Goal: Task Accomplishment & Management: Manage account settings

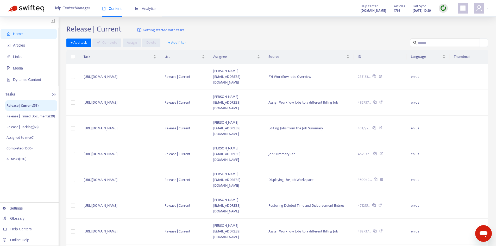
click at [182, 42] on span "+ Add filter" at bounding box center [177, 43] width 18 height 6
click at [184, 68] on span "Assignee" at bounding box center [180, 70] width 25 height 6
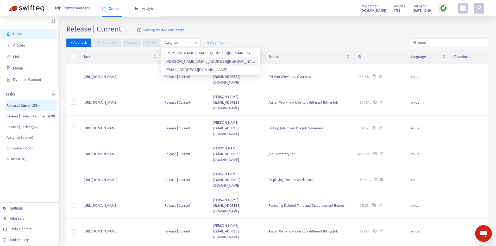
click at [192, 64] on div "[PERSON_NAME][EMAIL_ADDRESS][PERSON_NAME][DOMAIN_NAME]" at bounding box center [210, 62] width 91 height 6
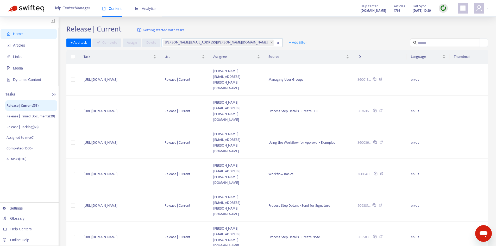
click at [434, 38] on div "Release | Current Getting started with tasks + Add task Complete Assign Delete …" at bounding box center [276, 211] width 421 height 375
click at [433, 43] on input "text" at bounding box center [445, 43] width 55 height 6
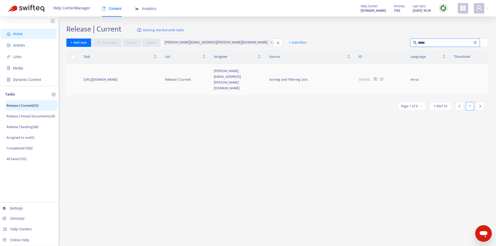
type input "*****"
click at [152, 72] on td "[URL][DOMAIN_NAME]" at bounding box center [119, 79] width 81 height 31
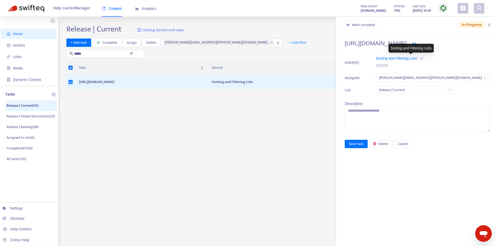
click at [423, 57] on icon at bounding box center [421, 59] width 4 height 4
click at [373, 22] on span "Mark complete" at bounding box center [363, 25] width 23 height 6
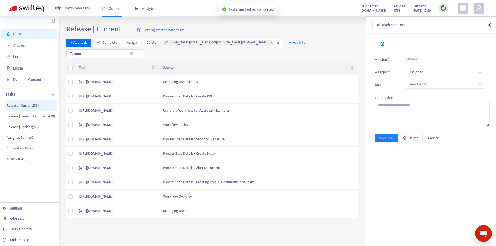
click at [490, 27] on icon "close" at bounding box center [489, 25] width 4 height 4
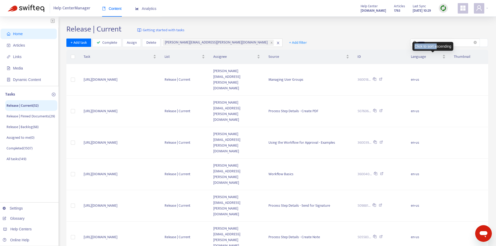
drag, startPoint x: 436, startPoint y: 42, endPoint x: 412, endPoint y: 42, distance: 24.5
click at [412, 42] on div "Click to sort ascending" at bounding box center [432, 46] width 41 height 9
drag, startPoint x: 383, startPoint y: 40, endPoint x: 426, endPoint y: 40, distance: 43.2
click at [384, 40] on div "+ Add task Complete Assign [PERSON_NAME] [PERSON_NAME][EMAIL_ADDRESS][PERSON_NA…" at bounding box center [276, 42] width 421 height 9
drag, startPoint x: 429, startPoint y: 41, endPoint x: 392, endPoint y: 41, distance: 37.2
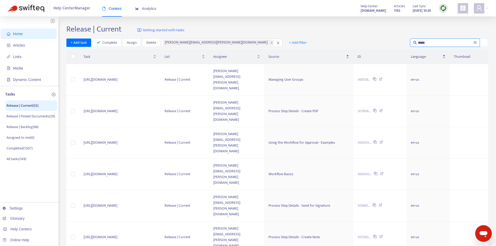
click at [393, 41] on div "+ Add task Complete Assign [PERSON_NAME] [PERSON_NAME][EMAIL_ADDRESS][PERSON_NA…" at bounding box center [276, 42] width 421 height 9
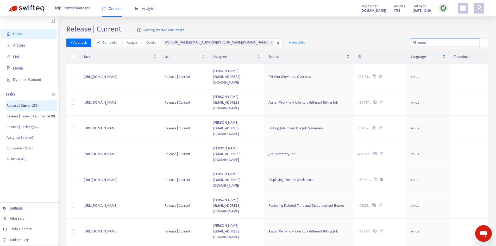
click at [439, 42] on input "text" at bounding box center [445, 43] width 55 height 6
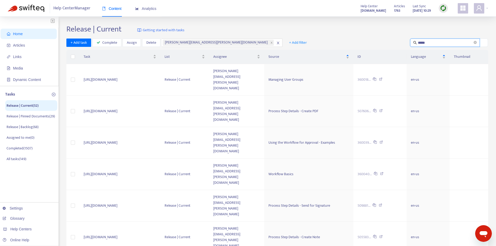
type input "*****"
click at [152, 69] on td "[URL][DOMAIN_NAME]" at bounding box center [119, 79] width 81 height 31
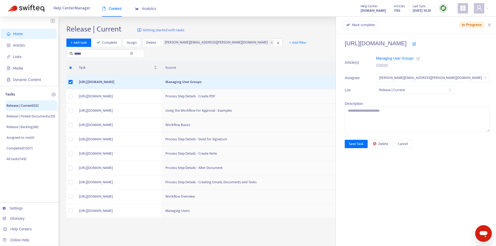
click at [420, 58] on icon at bounding box center [418, 59] width 4 height 4
click at [375, 25] on span "Mark complete" at bounding box center [363, 25] width 23 height 6
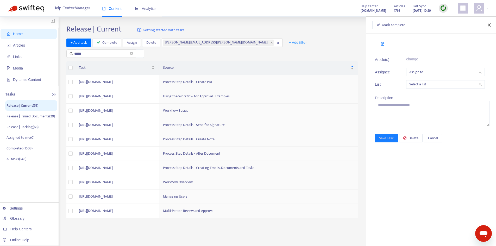
click at [487, 23] on icon "close" at bounding box center [489, 25] width 4 height 4
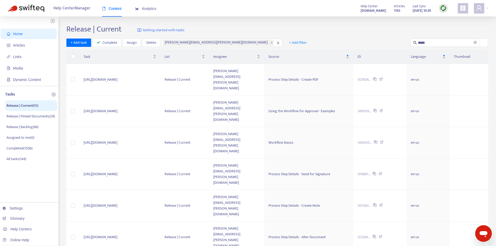
click at [406, 209] on span "10" at bounding box center [399, 209] width 33 height 8
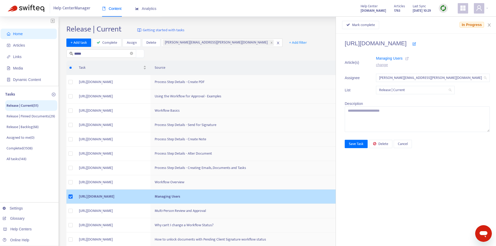
click at [408, 59] on icon at bounding box center [407, 59] width 4 height 4
click at [375, 26] on span "Mark complete" at bounding box center [363, 25] width 23 height 6
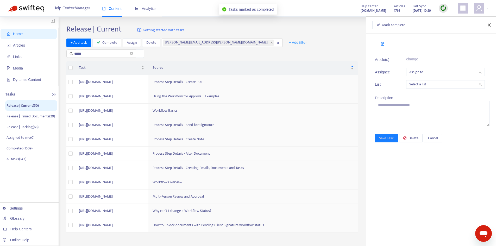
click at [489, 25] on icon "close" at bounding box center [488, 24] width 3 height 3
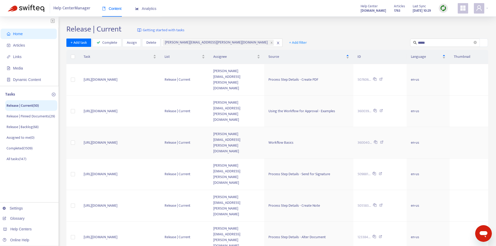
click at [264, 127] on td "[PERSON_NAME][EMAIL_ADDRESS][PERSON_NAME][DOMAIN_NAME]" at bounding box center [236, 142] width 55 height 31
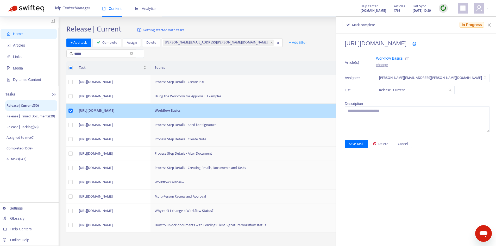
click at [408, 58] on icon at bounding box center [407, 59] width 4 height 4
click at [362, 22] on button "Mark complete" at bounding box center [360, 25] width 37 height 8
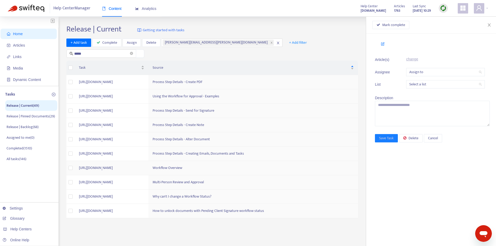
click at [148, 168] on td "[URL][DOMAIN_NAME]" at bounding box center [112, 168] width 74 height 14
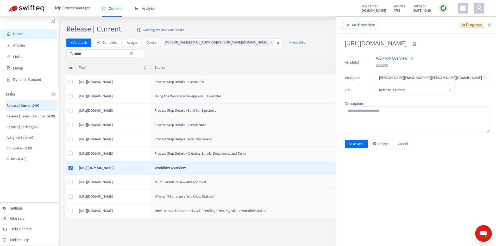
click at [375, 25] on span "Mark complete" at bounding box center [363, 25] width 23 height 6
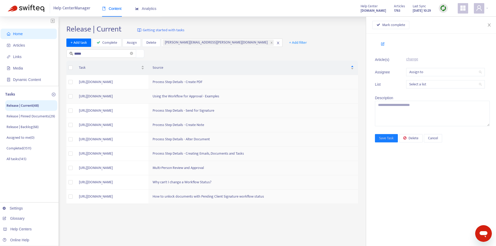
click at [148, 99] on td "[URL][DOMAIN_NAME]" at bounding box center [112, 96] width 74 height 14
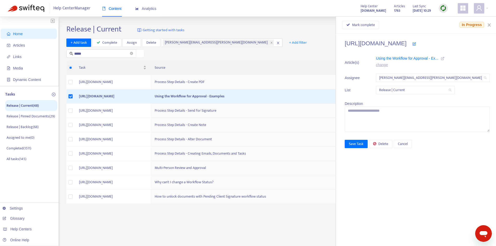
click at [444, 57] on icon at bounding box center [442, 59] width 4 height 4
click at [392, 145] on button "Delete" at bounding box center [380, 144] width 23 height 8
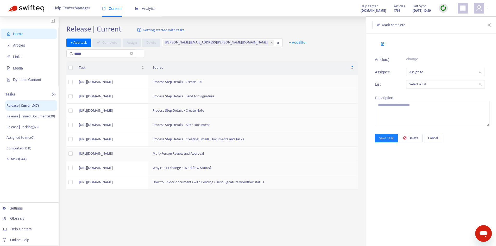
click at [148, 152] on td "[URL][DOMAIN_NAME]" at bounding box center [112, 153] width 74 height 14
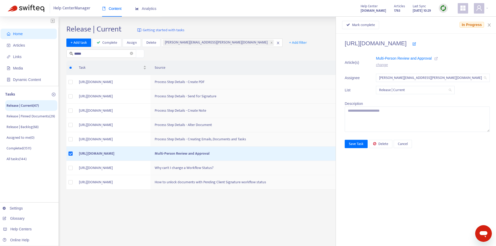
click at [438, 60] on icon at bounding box center [436, 59] width 4 height 4
click at [376, 144] on icon "button" at bounding box center [374, 144] width 3 height 4
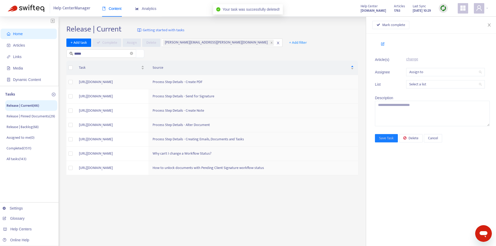
click at [148, 81] on td "[URL][DOMAIN_NAME]" at bounding box center [112, 82] width 74 height 14
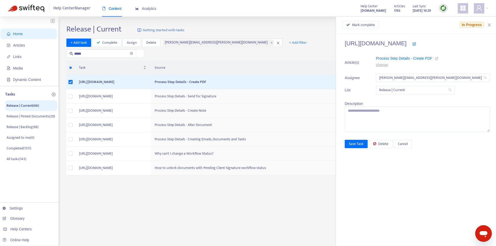
click at [438, 58] on icon at bounding box center [436, 59] width 4 height 4
click at [375, 24] on span "Mark complete" at bounding box center [363, 25] width 23 height 6
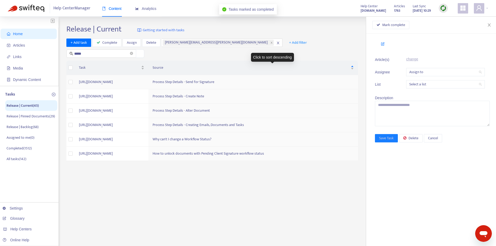
click at [254, 79] on td "Process Step Details - Send for Signature" at bounding box center [252, 82] width 209 height 14
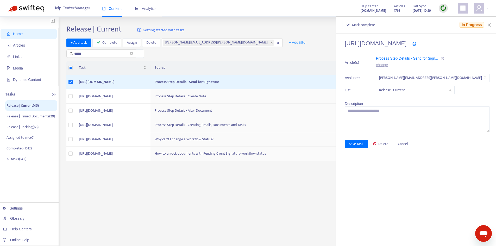
click at [444, 58] on icon at bounding box center [442, 59] width 4 height 4
click at [375, 25] on span "Mark complete" at bounding box center [363, 25] width 23 height 6
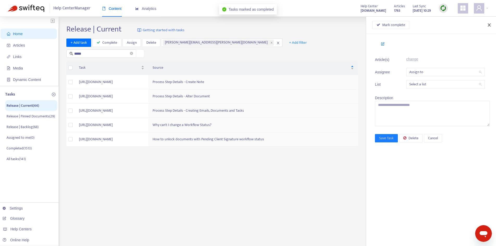
click at [490, 24] on icon "close" at bounding box center [488, 24] width 3 height 3
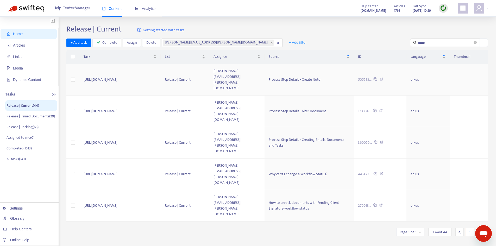
click at [209, 71] on td "Release | Current" at bounding box center [184, 79] width 49 height 31
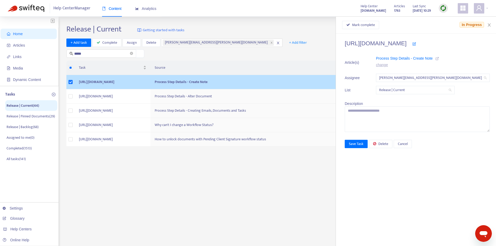
click at [439, 58] on icon at bounding box center [437, 59] width 4 height 4
click at [373, 25] on span "Mark complete" at bounding box center [363, 25] width 23 height 6
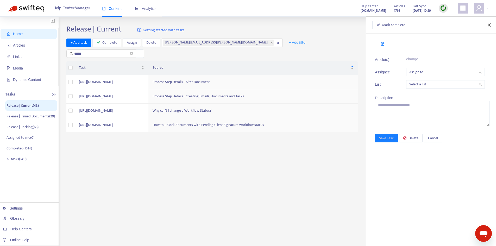
click at [490, 26] on icon "close" at bounding box center [488, 24] width 3 height 3
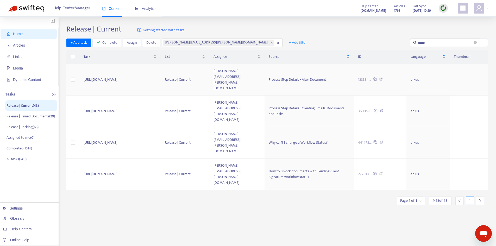
click at [160, 72] on td "[URL][DOMAIN_NAME]" at bounding box center [119, 79] width 81 height 31
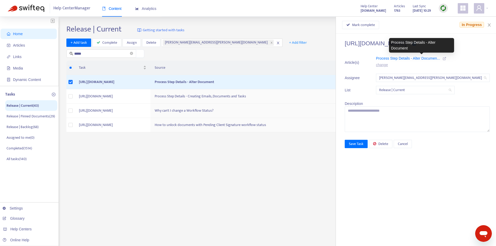
click at [446, 57] on icon at bounding box center [444, 59] width 4 height 4
click at [375, 23] on span "Mark complete" at bounding box center [363, 25] width 23 height 6
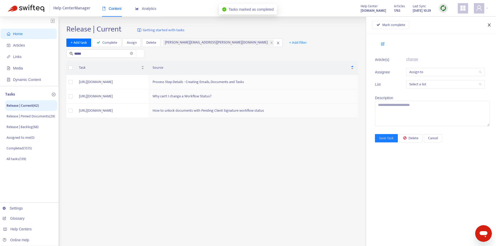
click at [488, 25] on icon "close" at bounding box center [489, 25] width 4 height 4
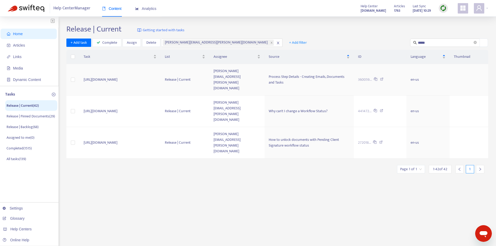
click at [182, 73] on td "Release | Current" at bounding box center [184, 79] width 49 height 31
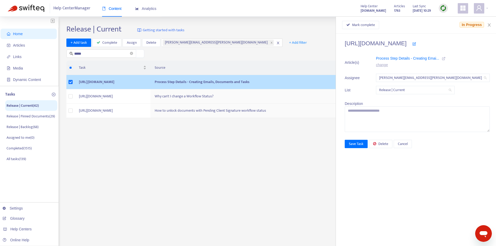
click at [445, 58] on icon at bounding box center [443, 59] width 4 height 4
click at [375, 22] on span "Mark complete" at bounding box center [363, 25] width 23 height 6
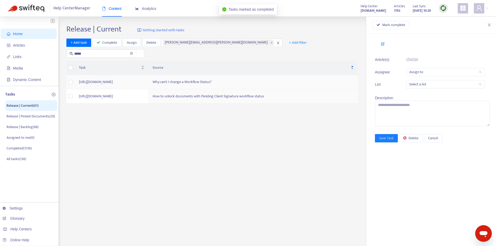
click at [148, 76] on td "[URL][DOMAIN_NAME]" at bounding box center [112, 82] width 74 height 14
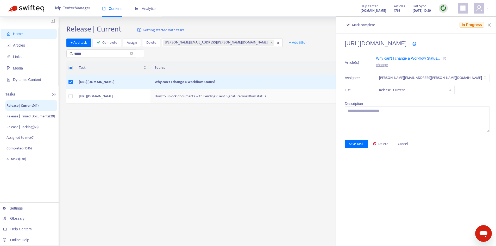
click at [446, 59] on icon at bounding box center [444, 59] width 4 height 4
drag, startPoint x: 371, startPoint y: 25, endPoint x: 351, endPoint y: 65, distance: 45.3
click at [351, 65] on div "Mark complete In Progress [URL][DOMAIN_NAME] Article(s) Why can't I change a Wo…" at bounding box center [416, 131] width 160 height 229
click at [392, 143] on button "Delete" at bounding box center [380, 144] width 23 height 8
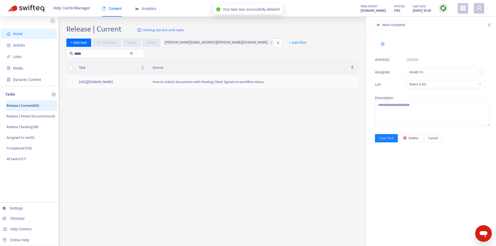
click at [186, 82] on td "How to unlock documents with Pending Client Signature workflow status" at bounding box center [252, 82] width 209 height 14
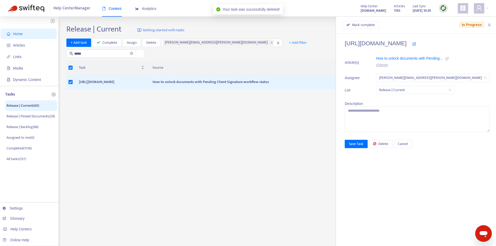
click at [448, 57] on icon at bounding box center [447, 59] width 4 height 4
click at [388, 142] on span "Delete" at bounding box center [383, 144] width 10 height 6
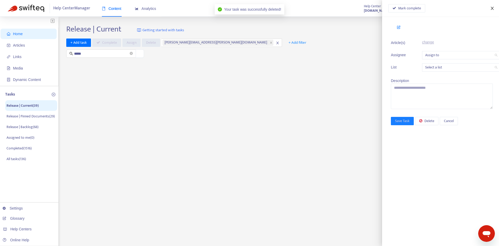
click at [492, 10] on icon "close" at bounding box center [493, 8] width 4 height 4
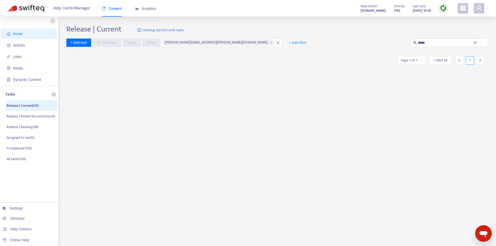
click at [276, 43] on icon "close" at bounding box center [278, 43] width 4 height 4
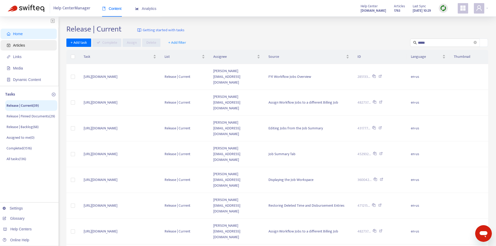
click at [16, 46] on span "Articles" at bounding box center [19, 45] width 12 height 4
